Goal: Navigation & Orientation: Find specific page/section

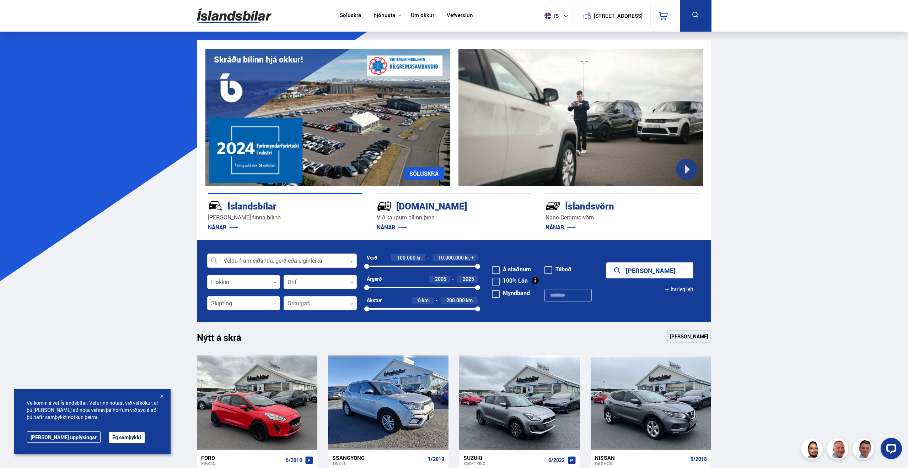
click at [417, 16] on link "Um okkur" at bounding box center [422, 15] width 23 height 7
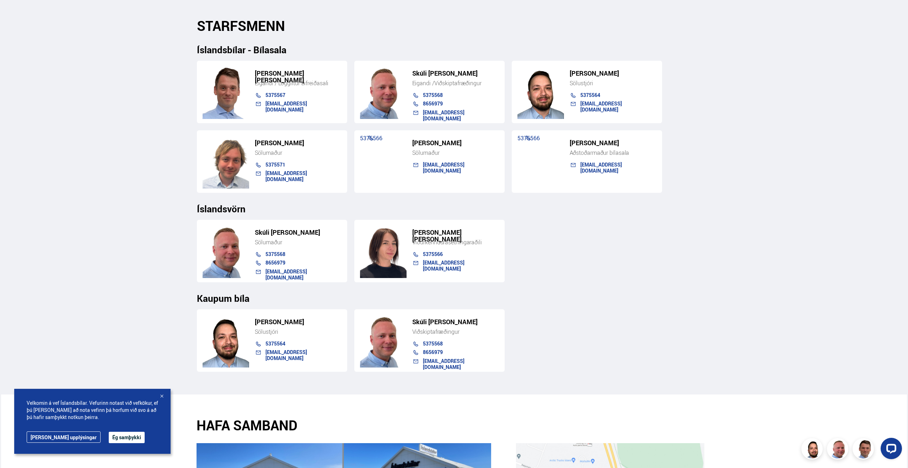
scroll to position [717, 0]
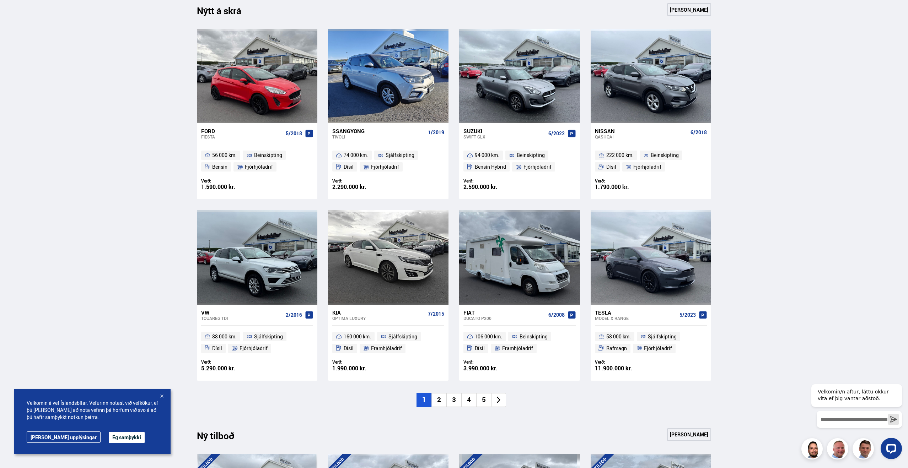
scroll to position [332, 0]
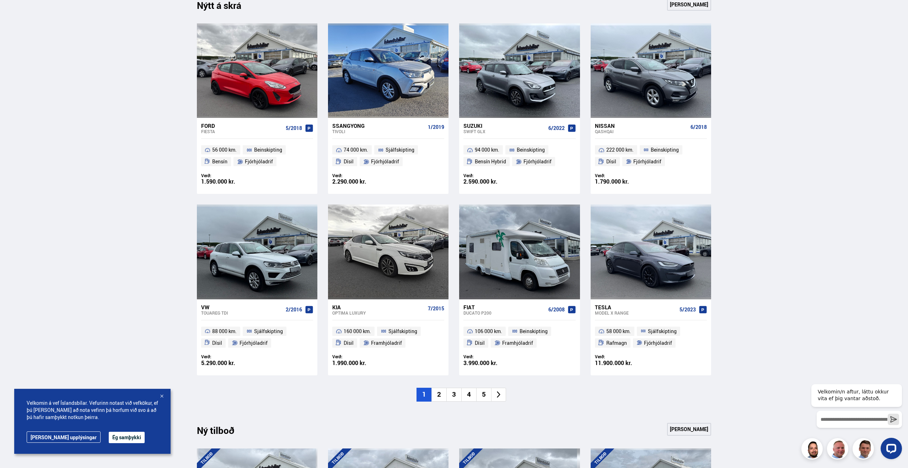
click at [162, 396] on div at bounding box center [161, 396] width 7 height 7
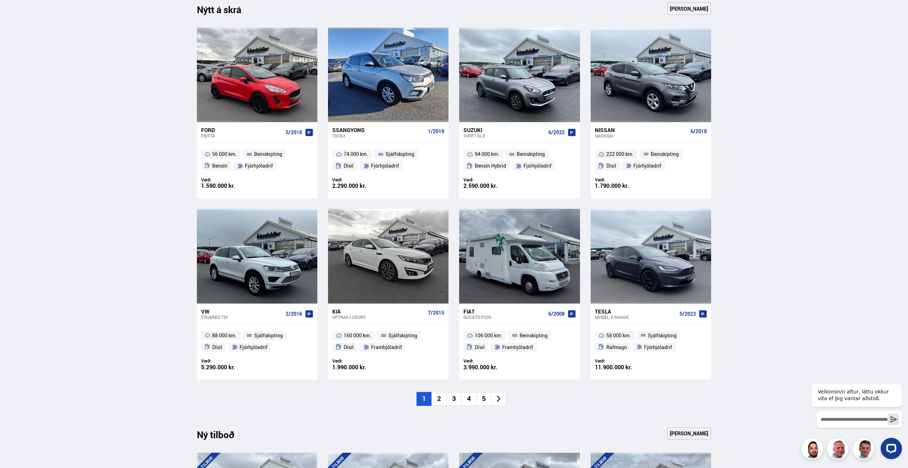
scroll to position [328, 0]
click at [439, 400] on li "2" at bounding box center [439, 400] width 15 height 14
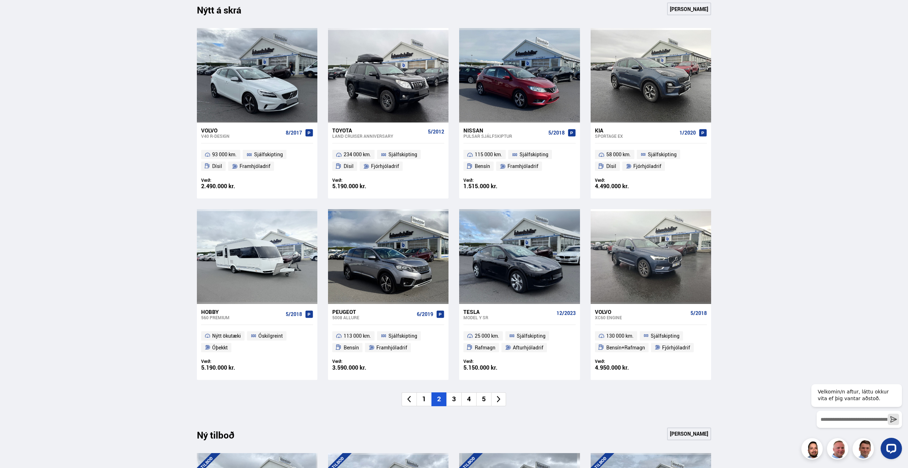
click at [454, 401] on li "3" at bounding box center [453, 400] width 15 height 14
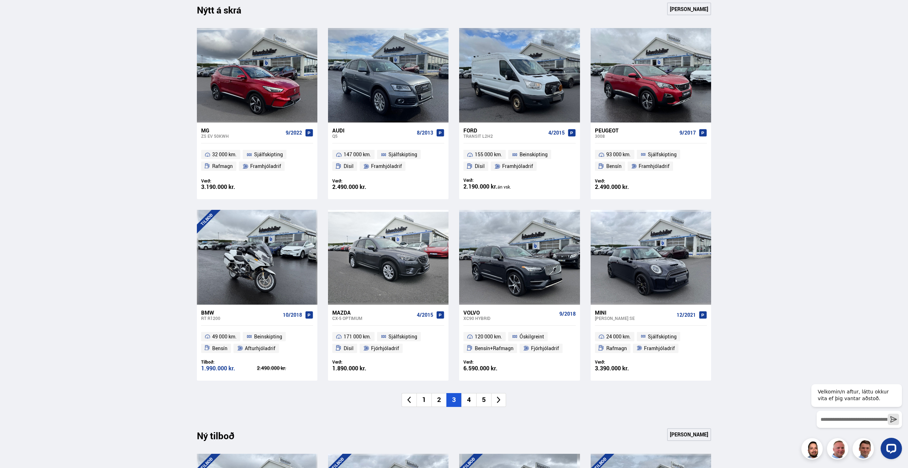
click at [466, 401] on li "4" at bounding box center [468, 400] width 15 height 14
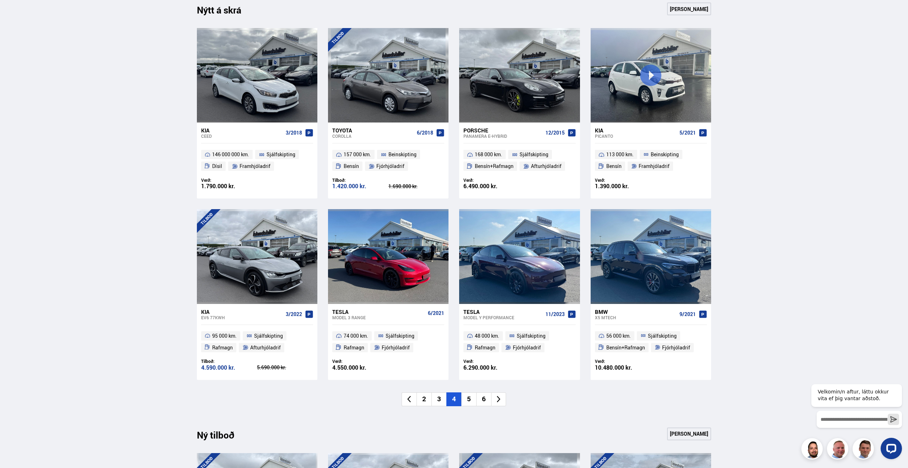
click at [473, 401] on li "5" at bounding box center [468, 400] width 15 height 14
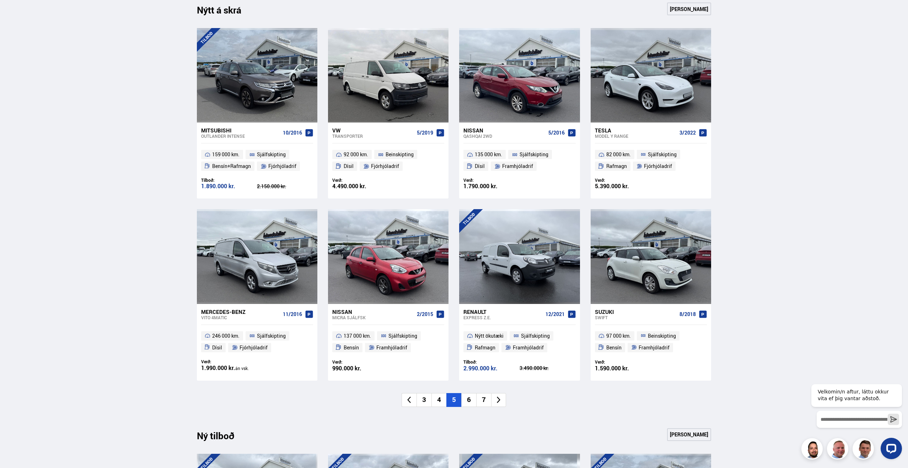
click at [470, 401] on li "6" at bounding box center [468, 400] width 15 height 14
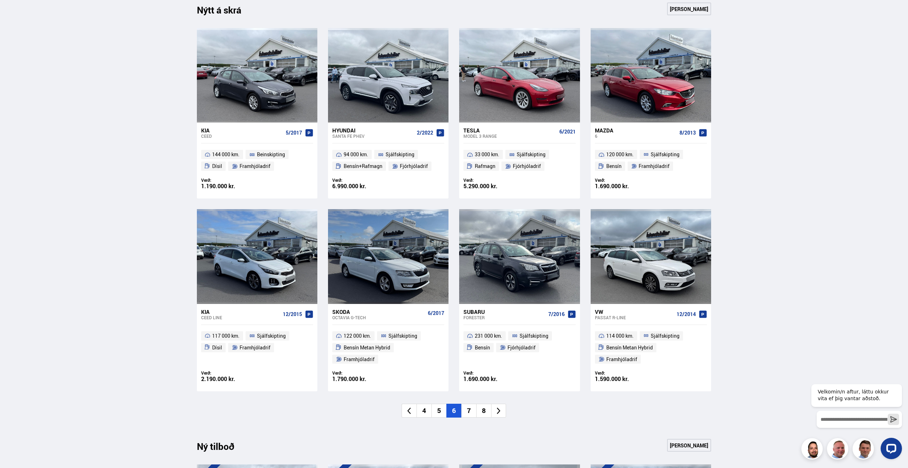
click at [471, 404] on li "7" at bounding box center [468, 411] width 15 height 14
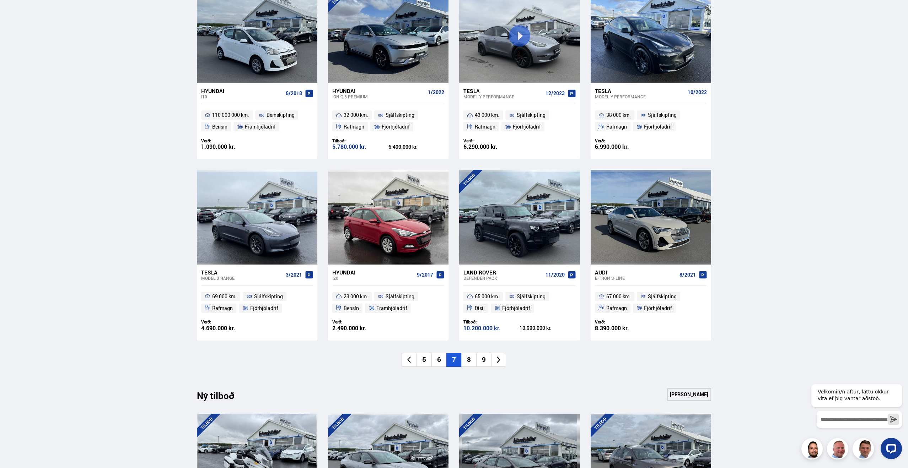
scroll to position [374, 0]
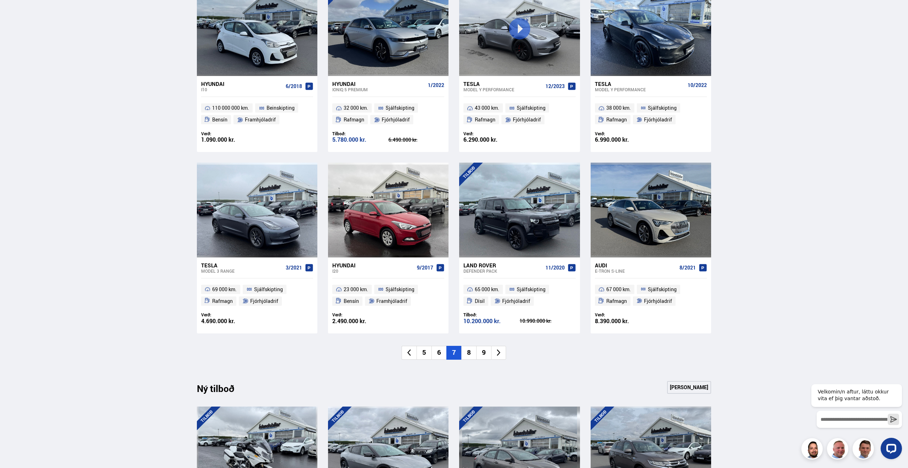
click at [470, 355] on li "8" at bounding box center [468, 353] width 15 height 14
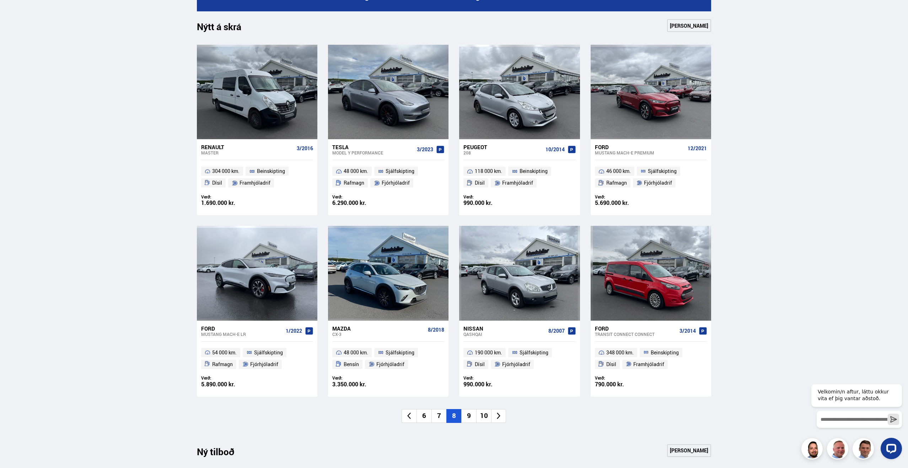
scroll to position [312, 0]
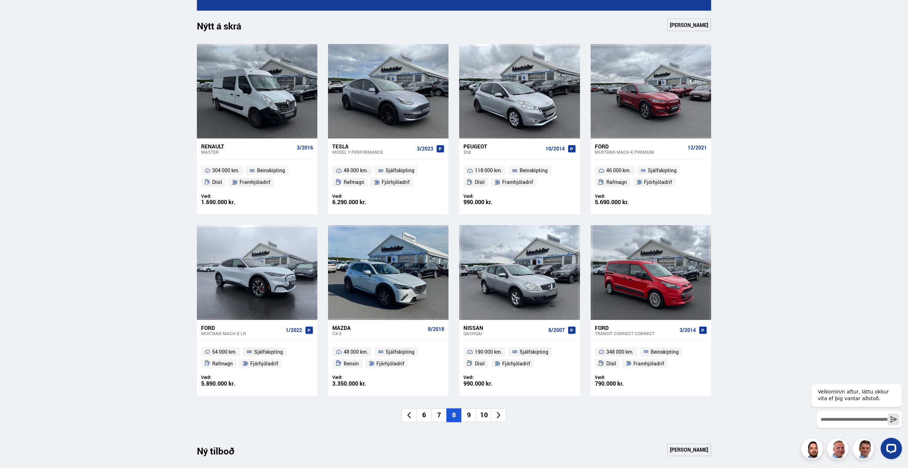
click at [470, 417] on li "9" at bounding box center [468, 416] width 15 height 14
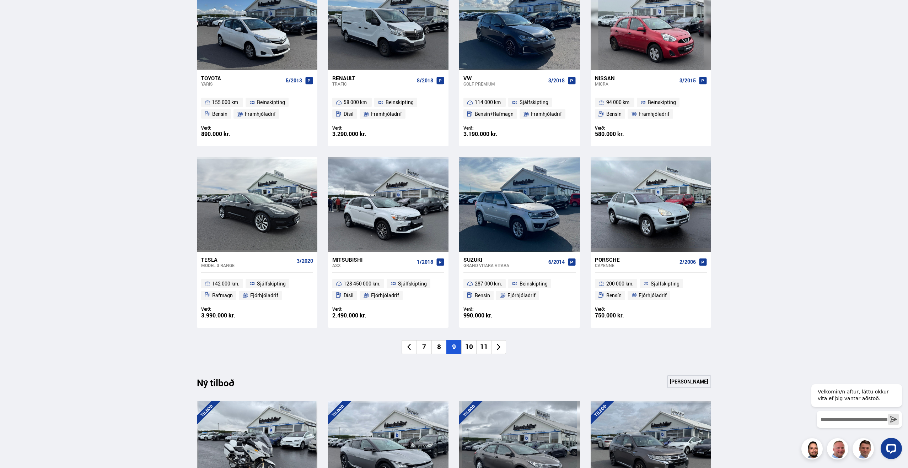
scroll to position [382, 0]
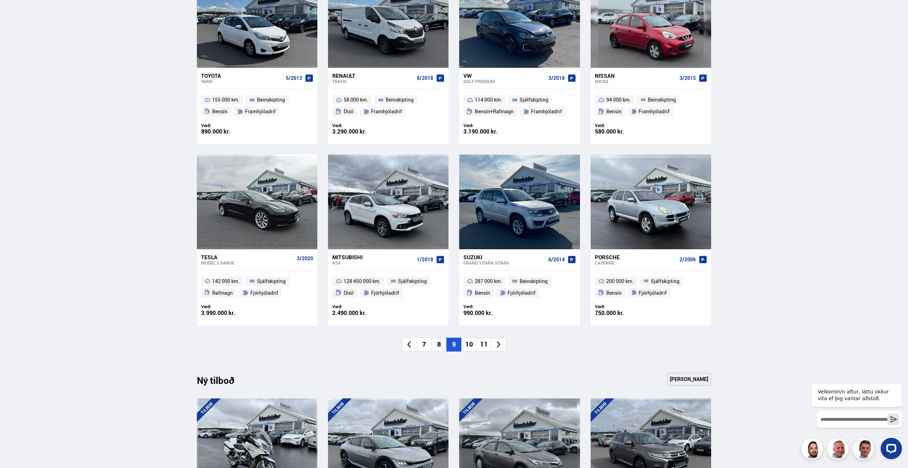
click at [471, 346] on li "10" at bounding box center [468, 345] width 15 height 14
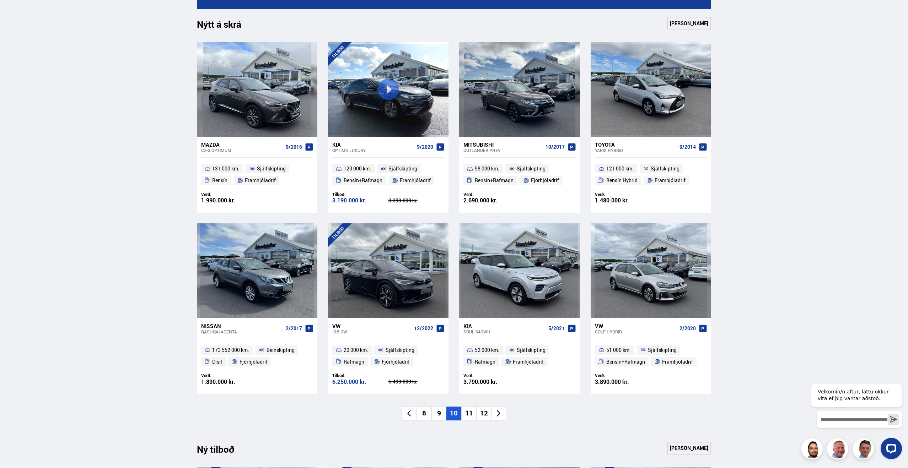
scroll to position [312, 0]
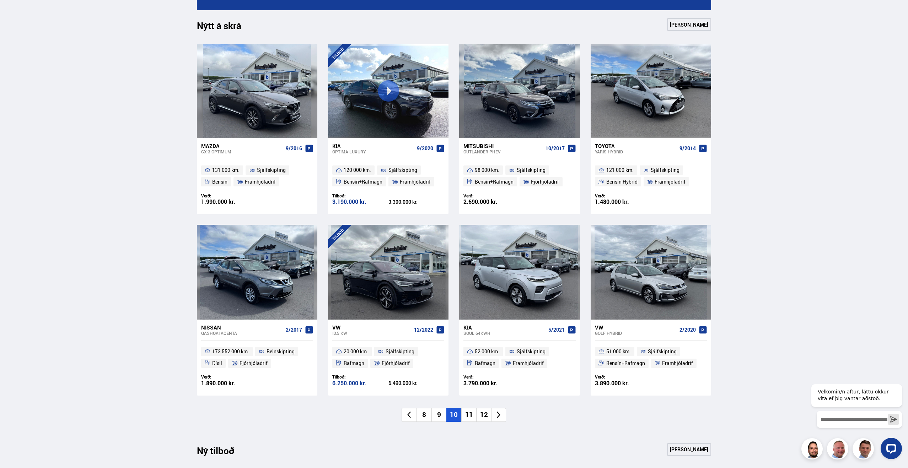
click at [470, 415] on li "11" at bounding box center [468, 415] width 15 height 14
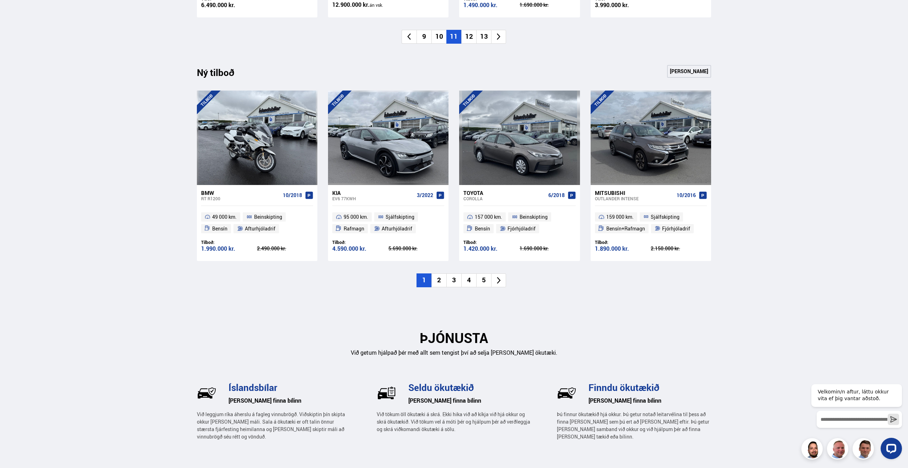
scroll to position [701, 0]
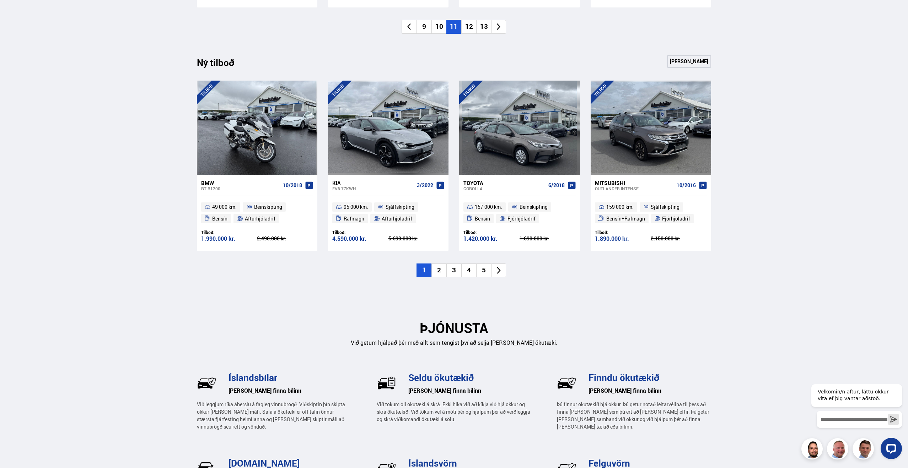
click at [468, 272] on li "4" at bounding box center [468, 271] width 15 height 14
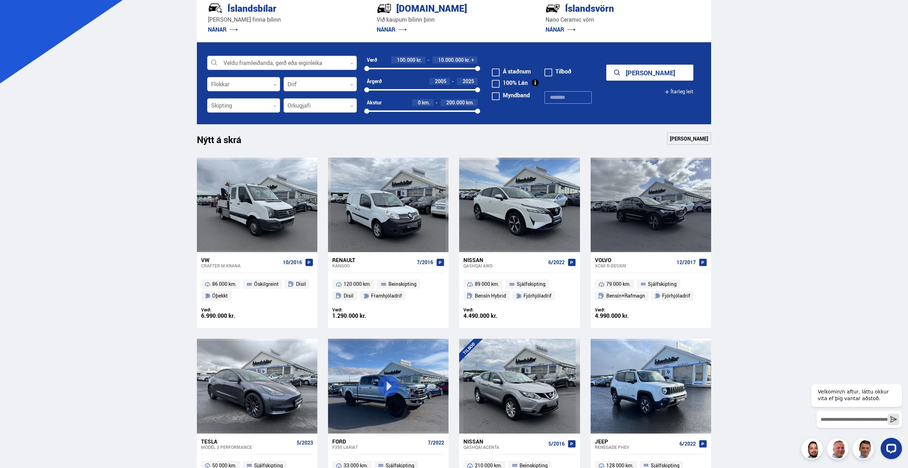
scroll to position [326, 0]
